Goal: Find specific page/section: Find specific page/section

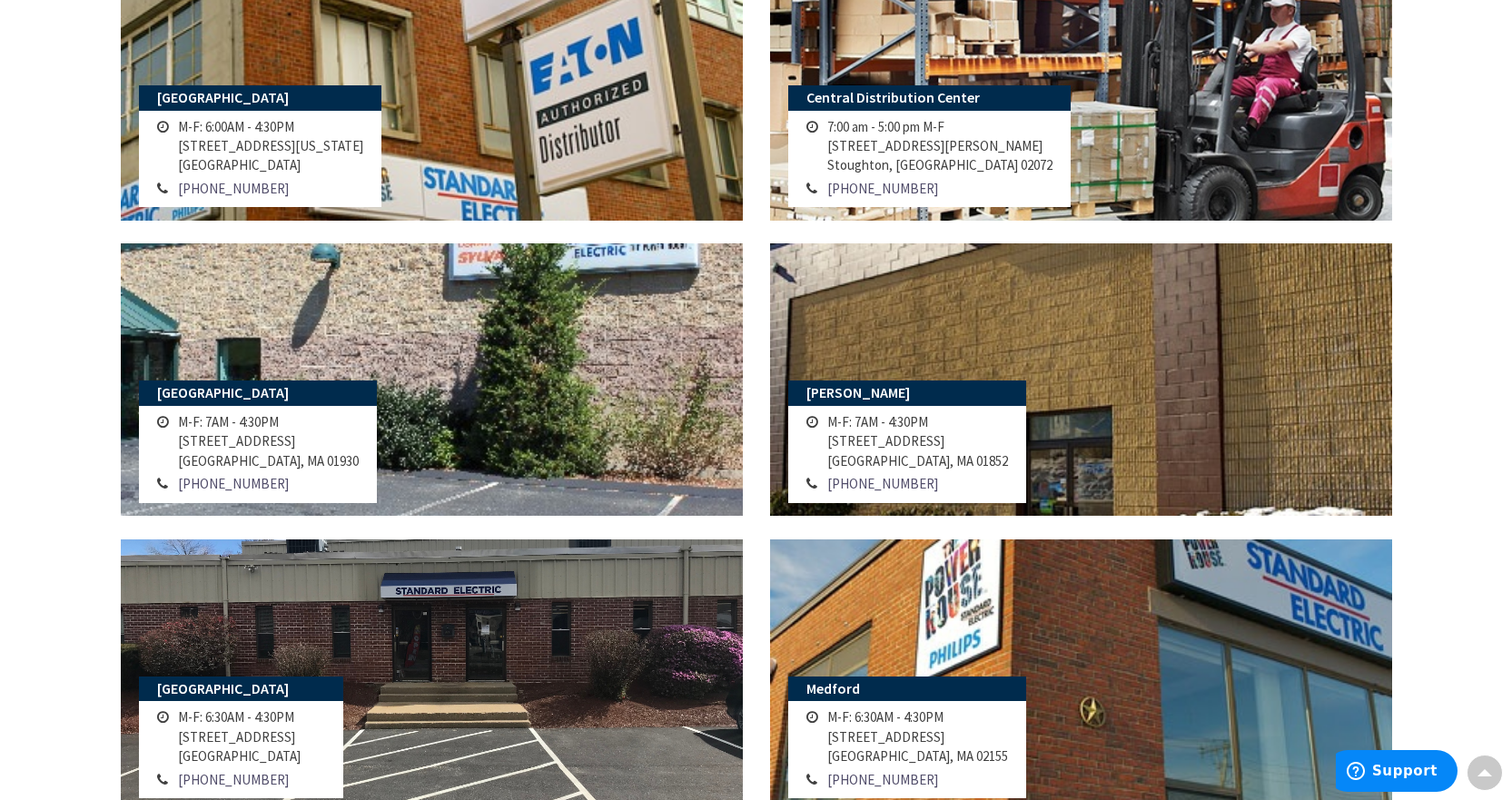
scroll to position [545, 0]
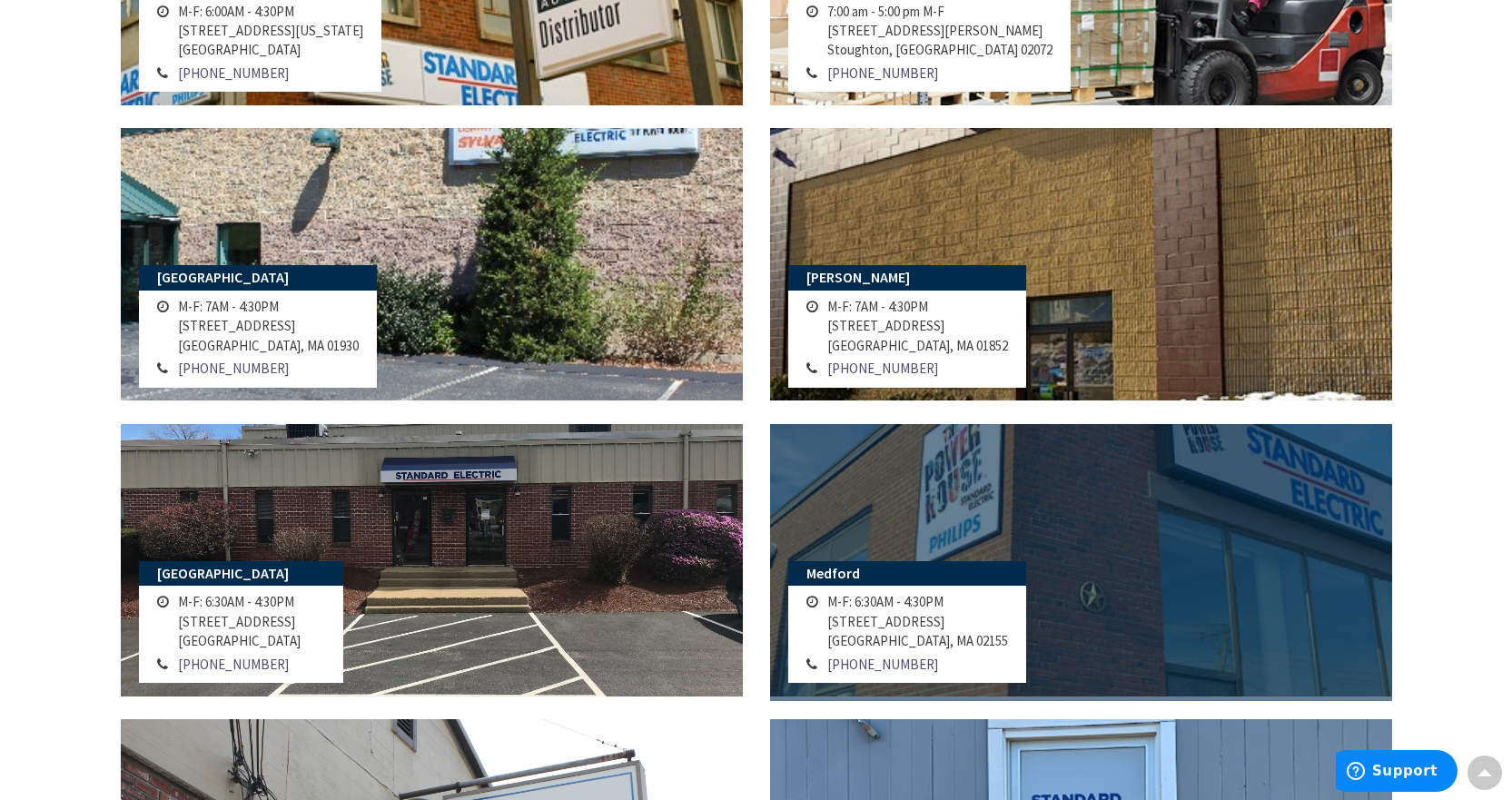
click at [1174, 554] on link at bounding box center [1081, 560] width 622 height 273
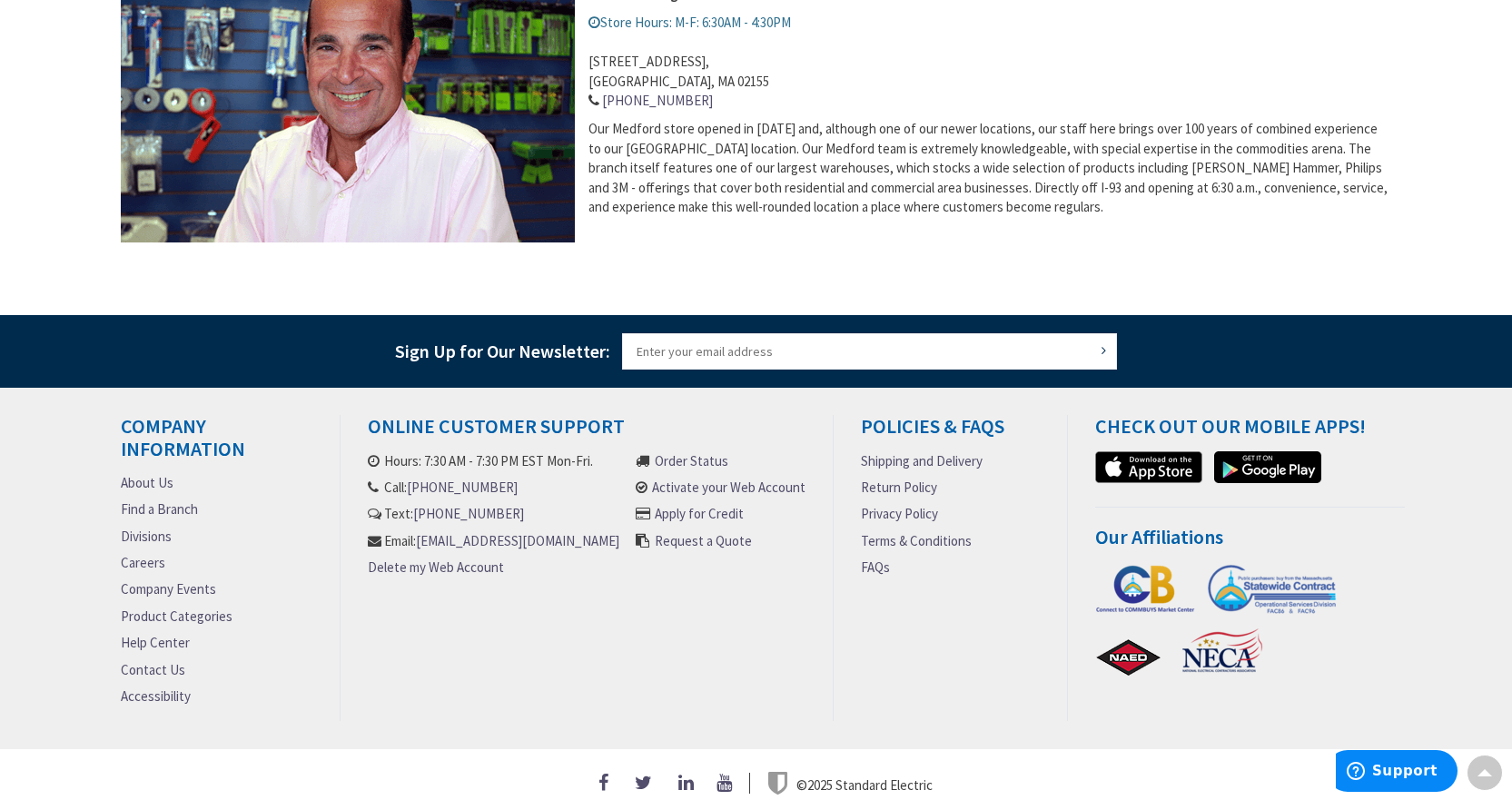
scroll to position [839, 0]
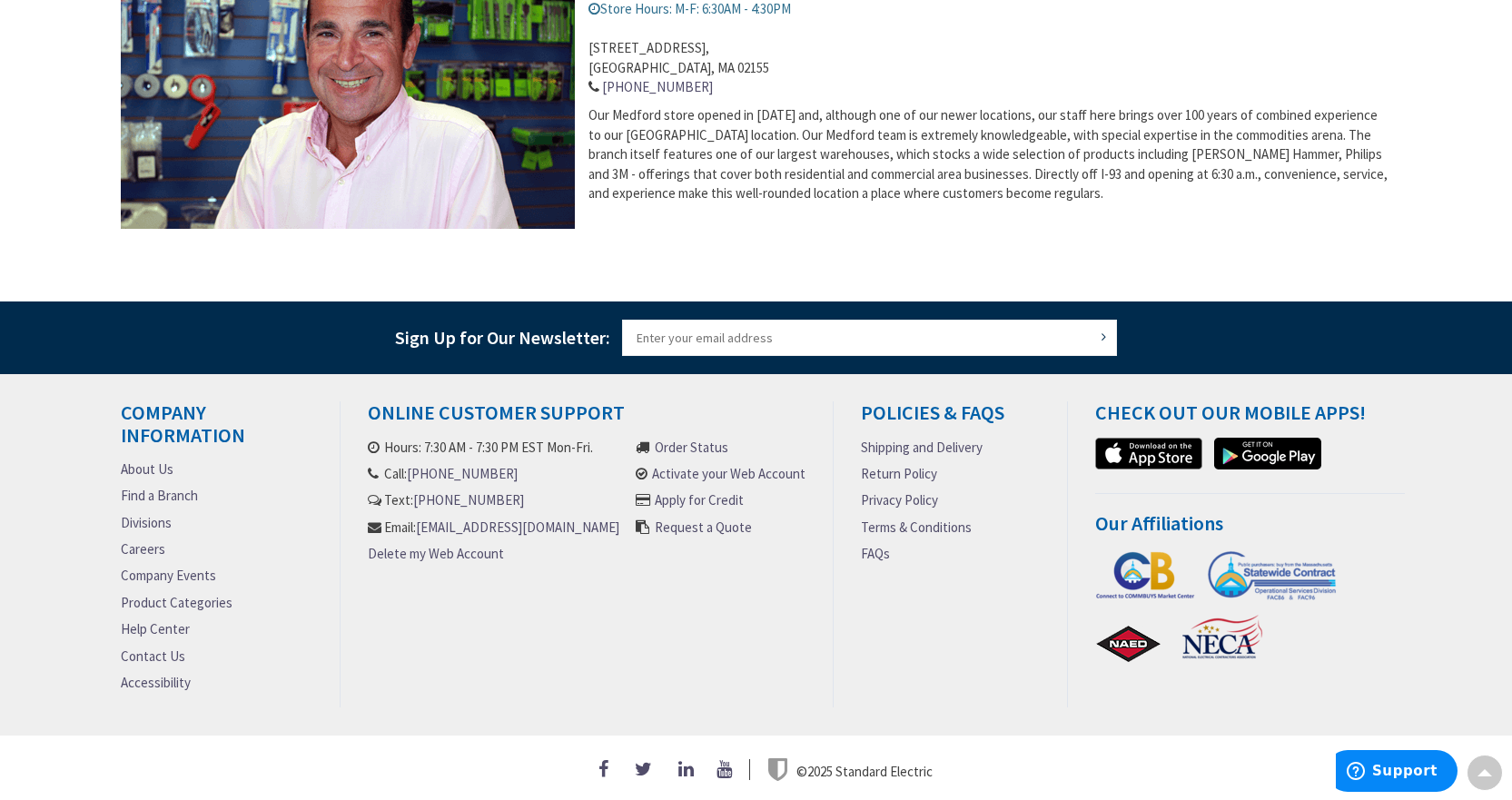
click at [132, 460] on link "About Us" at bounding box center [147, 468] width 53 height 19
